Goal: Obtain resource: Download file/media

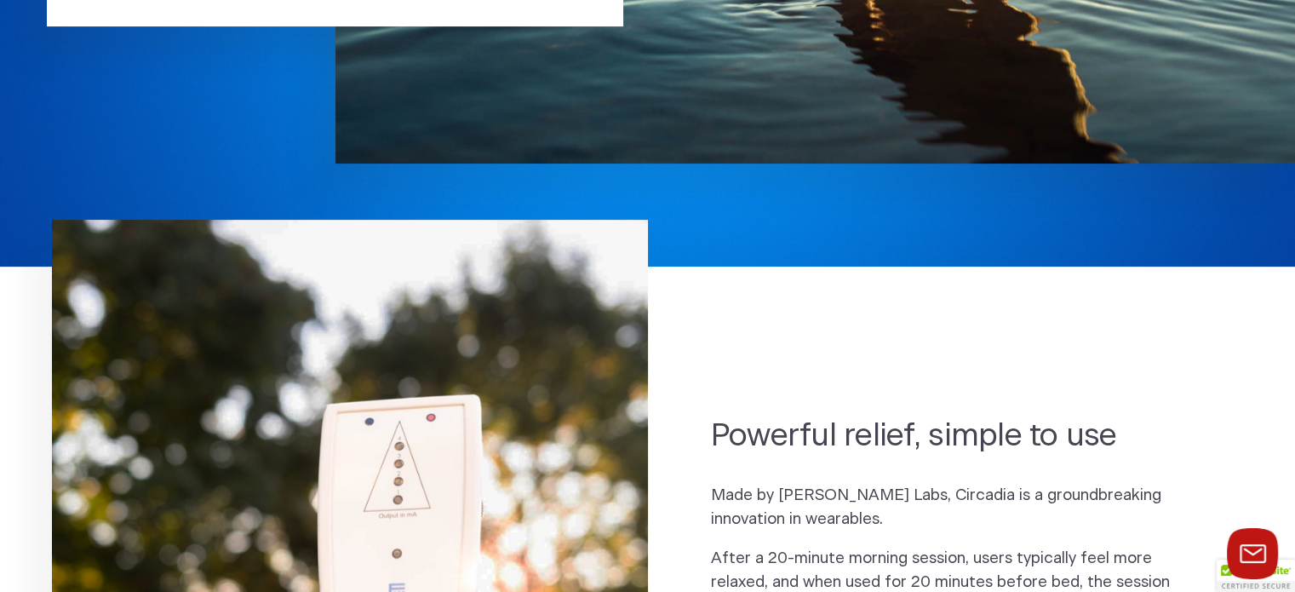
scroll to position [937, 0]
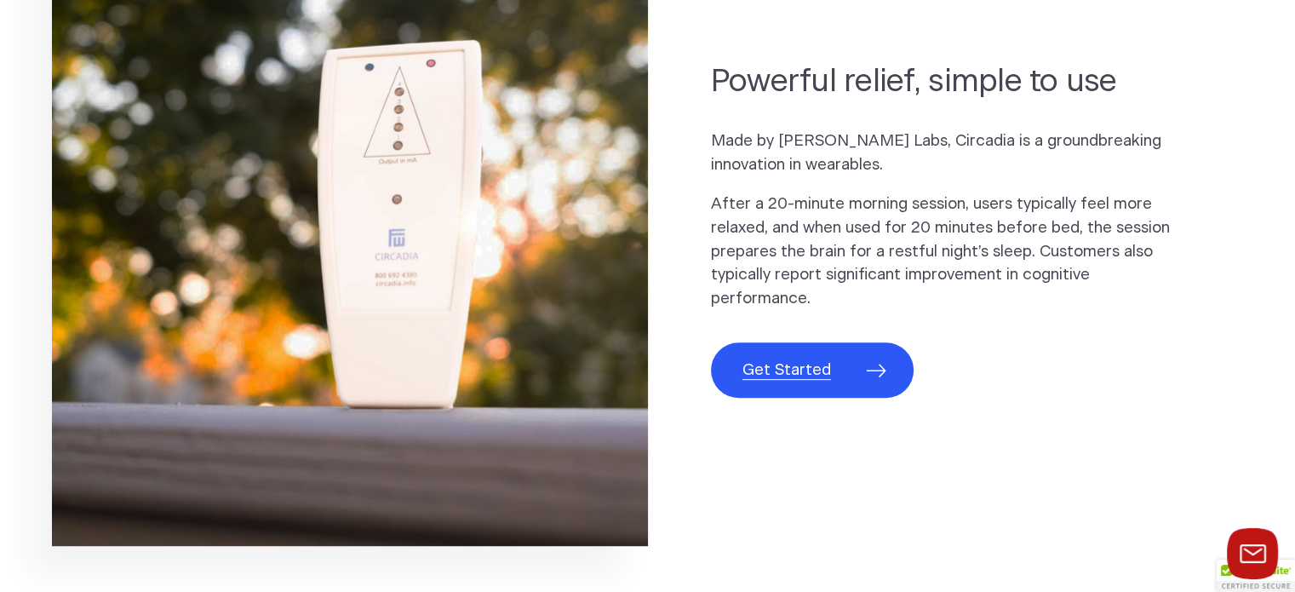
click at [793, 364] on span "Get Started" at bounding box center [787, 371] width 89 height 24
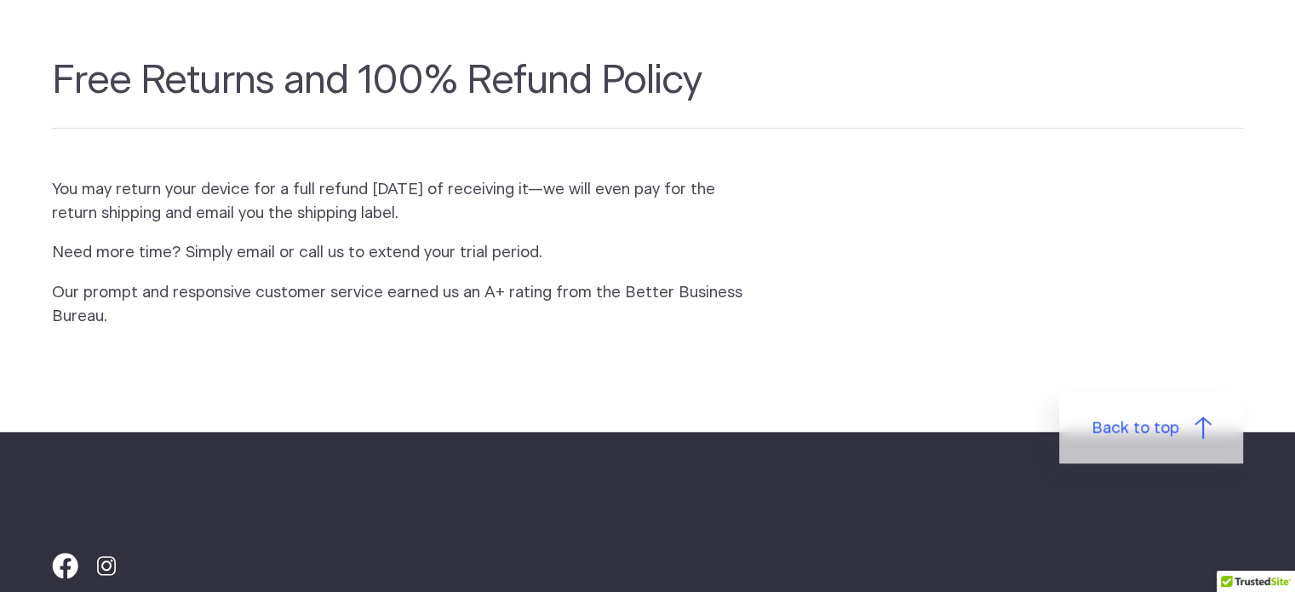
scroll to position [1873, 0]
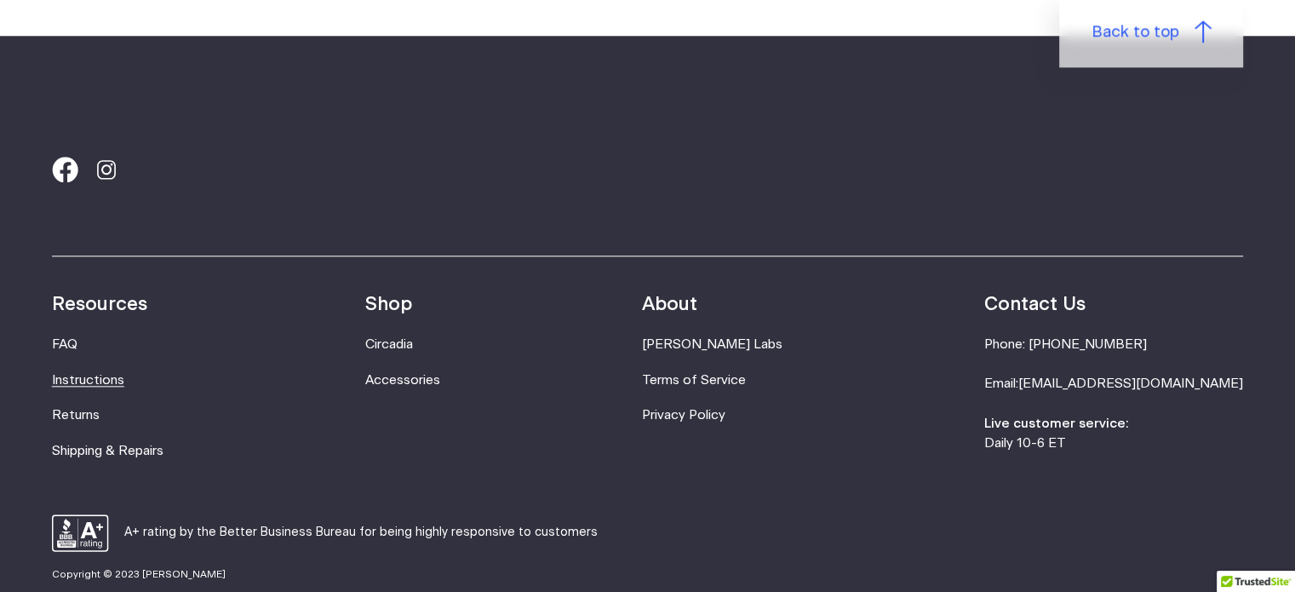
click at [85, 381] on link "Instructions" at bounding box center [88, 380] width 72 height 13
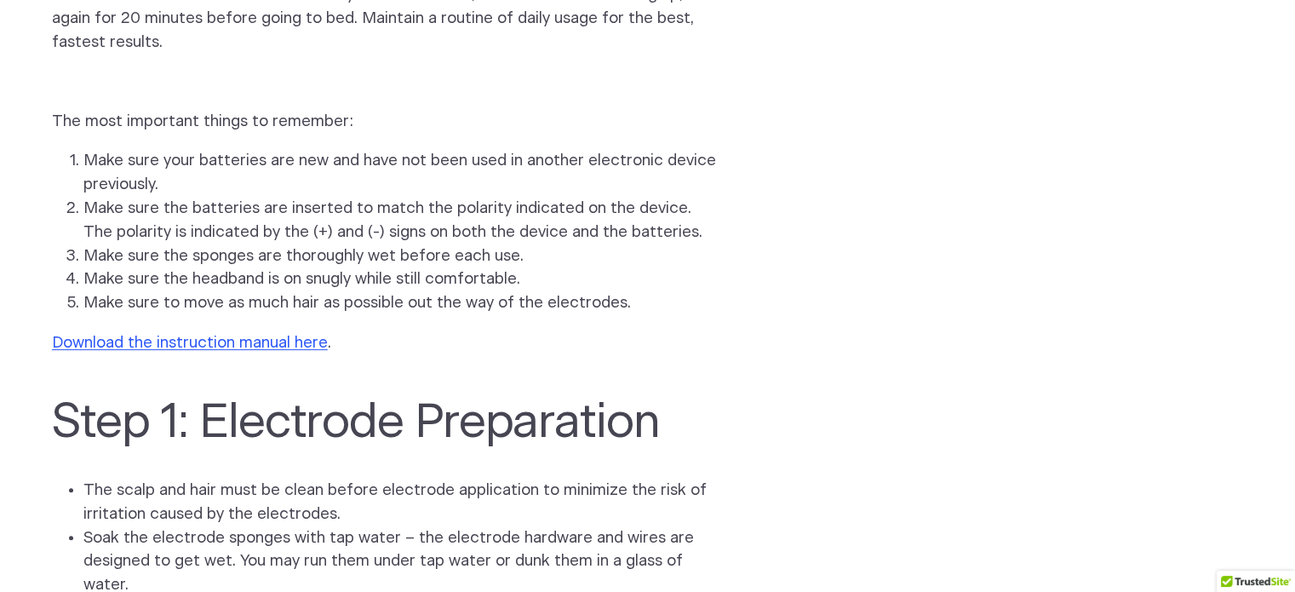
scroll to position [426, 0]
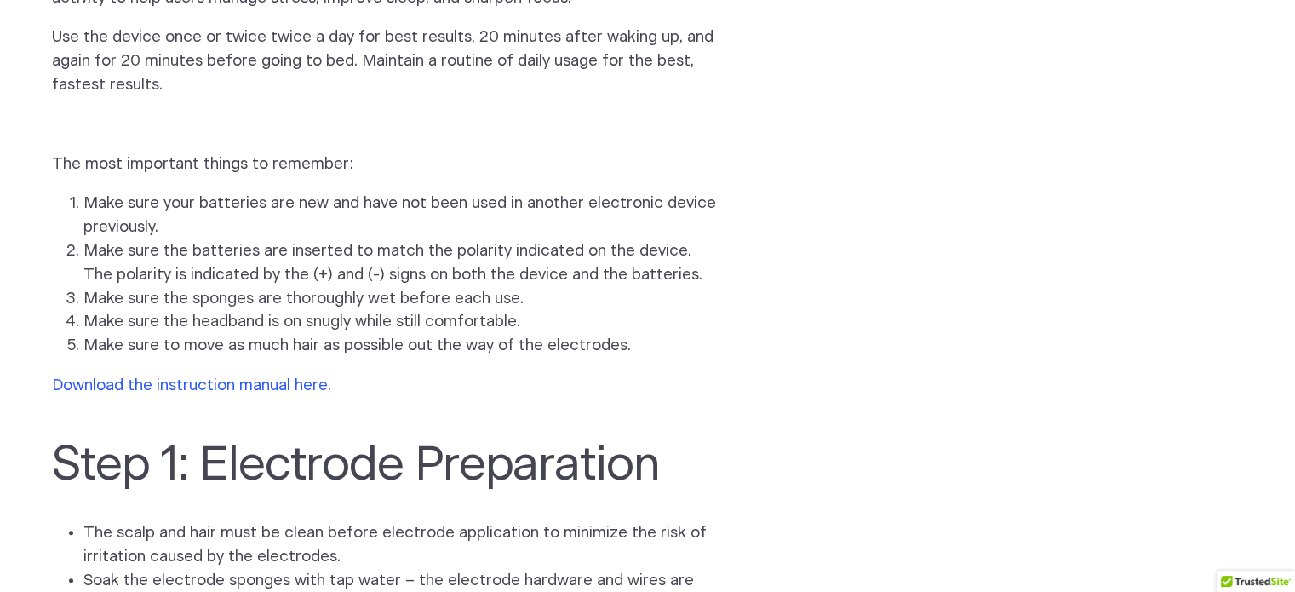
click at [259, 377] on link "Download the instruction manual here" at bounding box center [190, 385] width 276 height 16
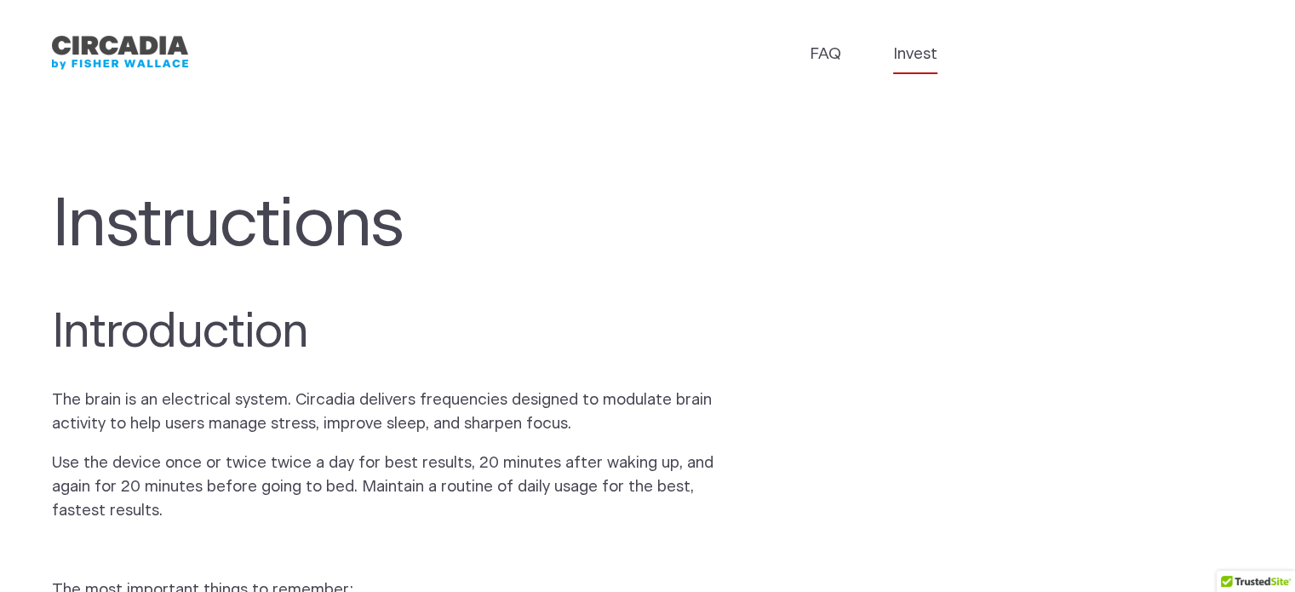
click at [922, 54] on link "Invest" at bounding box center [915, 55] width 44 height 24
